Goal: Navigation & Orientation: Understand site structure

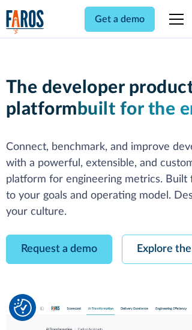
scroll to position [68, 0]
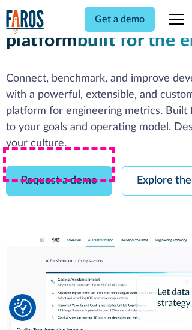
click at [59, 166] on link "Request a demo" at bounding box center [59, 180] width 106 height 29
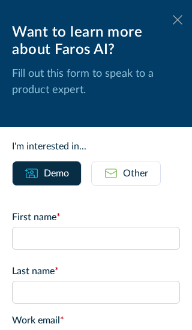
click at [177, 20] on icon at bounding box center [178, 19] width 10 height 9
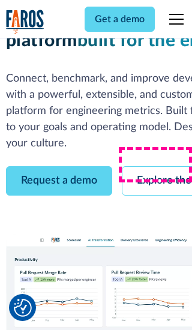
click at [156, 166] on link "Explore the platform" at bounding box center [186, 180] width 128 height 29
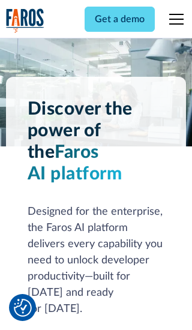
scroll to position [9000, 0]
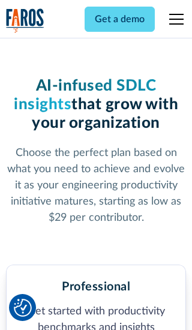
scroll to position [1857, 0]
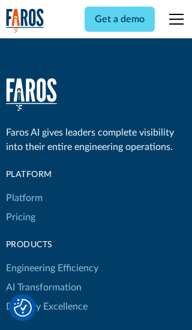
click at [23, 188] on link "Platform" at bounding box center [24, 197] width 37 height 19
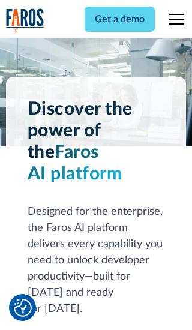
scroll to position [9384, 0]
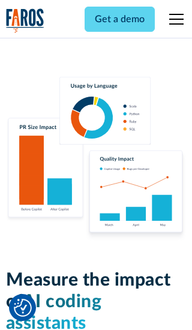
scroll to position [7407, 0]
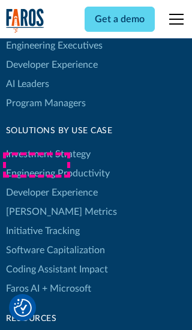
click at [36, 202] on link "[PERSON_NAME] Metrics" at bounding box center [61, 211] width 111 height 19
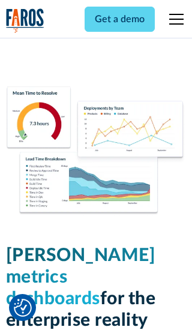
scroll to position [5246, 0]
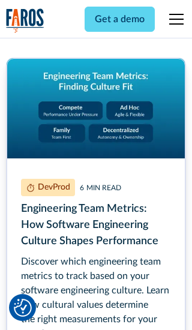
scroll to position [5405, 0]
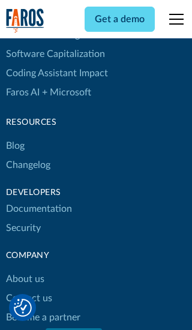
click at [28, 165] on link "Changelog" at bounding box center [28, 164] width 44 height 19
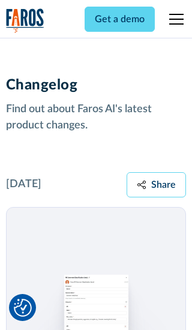
scroll to position [14471, 0]
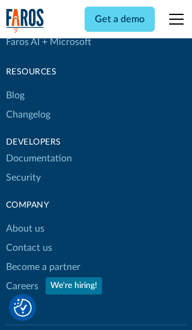
click at [25, 219] on link "About us" at bounding box center [25, 228] width 38 height 19
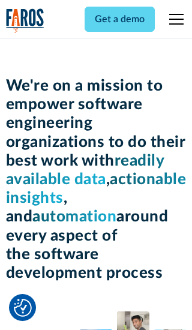
scroll to position [4132, 0]
